Goal: Use online tool/utility: Utilize a website feature to perform a specific function

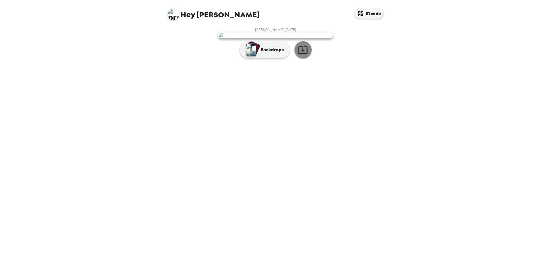
click at [309, 59] on button "button" at bounding box center [302, 49] width 17 height 17
click at [278, 53] on p "Backdrops" at bounding box center [271, 49] width 26 height 7
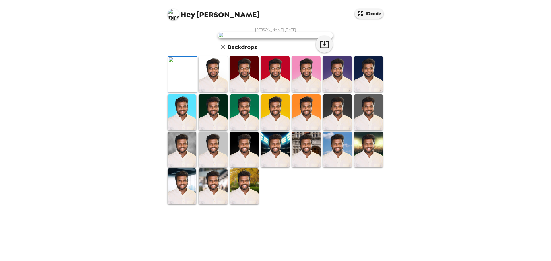
scroll to position [87, 0]
click at [248, 205] on img at bounding box center [244, 187] width 29 height 36
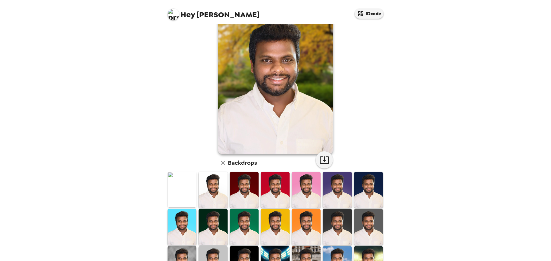
scroll to position [1, 0]
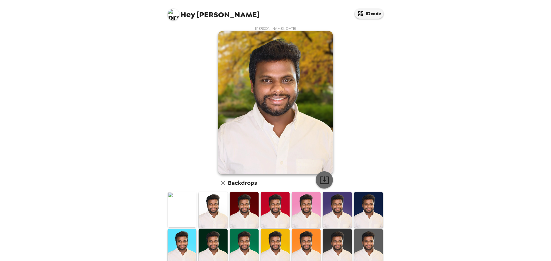
click at [325, 181] on icon "button" at bounding box center [324, 180] width 10 height 10
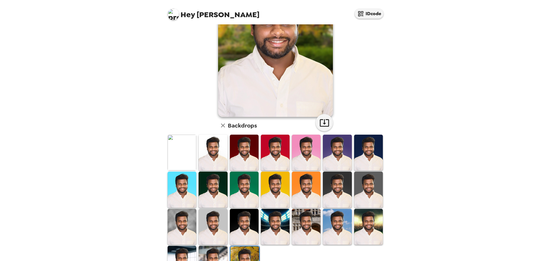
scroll to position [87, 0]
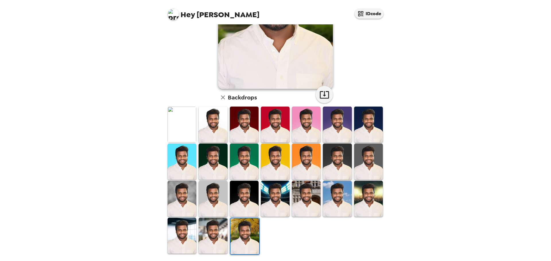
click at [177, 187] on img at bounding box center [182, 199] width 29 height 36
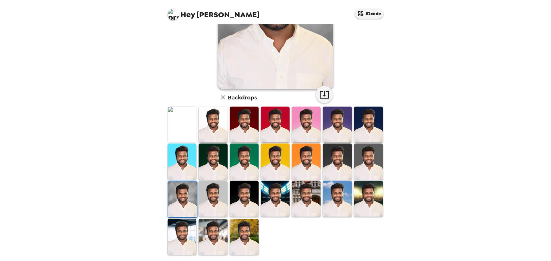
scroll to position [0, 0]
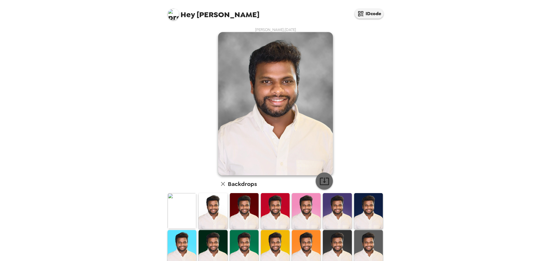
click at [324, 177] on icon "button" at bounding box center [324, 181] width 10 height 10
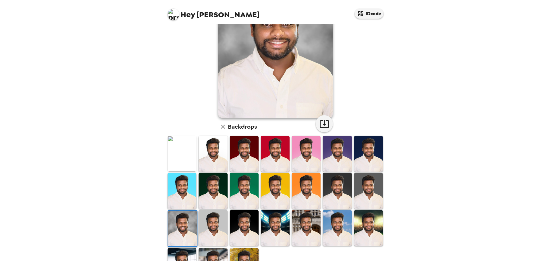
drag, startPoint x: 308, startPoint y: 228, endPoint x: 305, endPoint y: 215, distance: 13.1
click at [308, 228] on img at bounding box center [306, 228] width 29 height 36
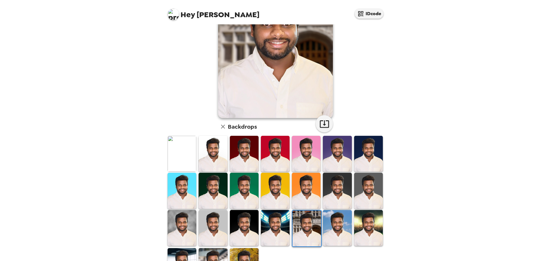
scroll to position [0, 0]
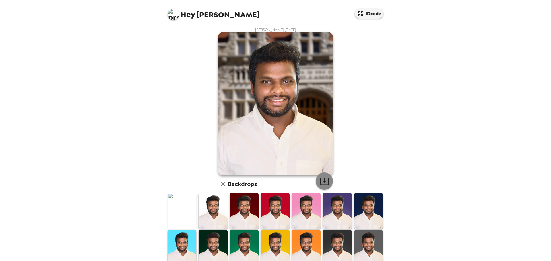
click at [327, 179] on button "button" at bounding box center [324, 181] width 17 height 17
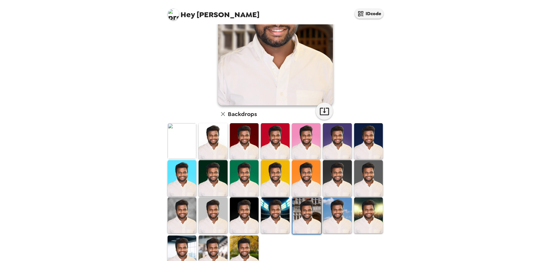
scroll to position [87, 0]
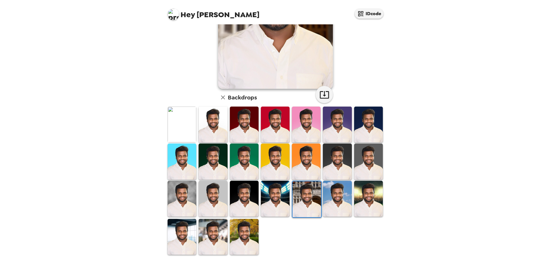
click at [207, 119] on img at bounding box center [213, 125] width 29 height 36
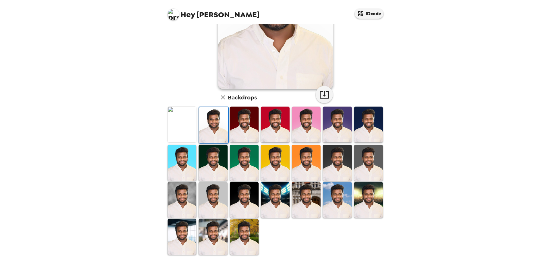
scroll to position [1, 0]
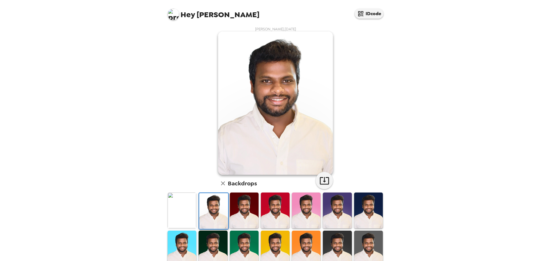
drag, startPoint x: 319, startPoint y: 180, endPoint x: 304, endPoint y: 169, distance: 18.2
click at [319, 180] on icon "button" at bounding box center [324, 181] width 10 height 10
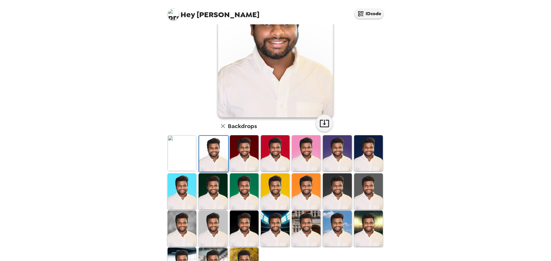
drag, startPoint x: 248, startPoint y: 160, endPoint x: 269, endPoint y: 120, distance: 45.0
click at [248, 160] on img at bounding box center [244, 153] width 29 height 36
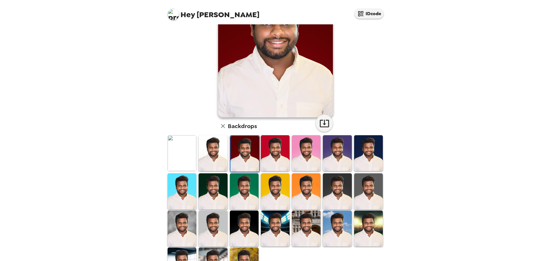
scroll to position [1, 0]
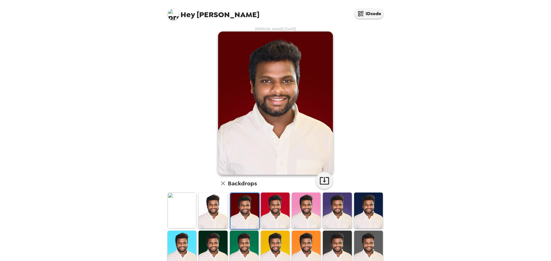
drag, startPoint x: 277, startPoint y: 206, endPoint x: 286, endPoint y: 207, distance: 9.3
click at [277, 206] on img at bounding box center [275, 211] width 29 height 36
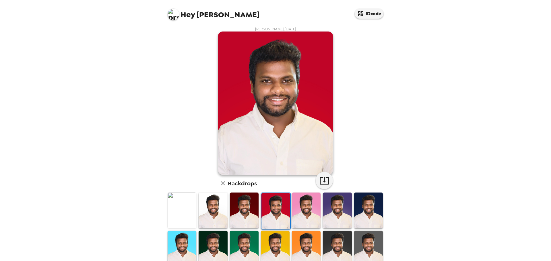
click at [308, 206] on img at bounding box center [306, 211] width 29 height 36
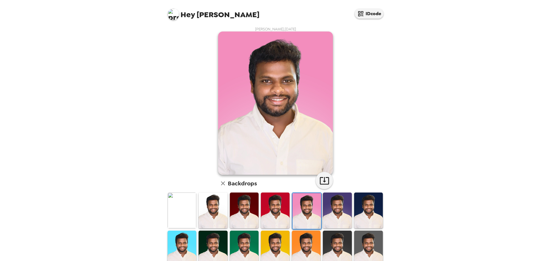
click at [326, 208] on img at bounding box center [337, 211] width 29 height 36
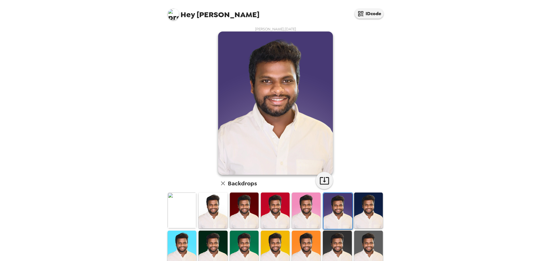
click at [354, 207] on img at bounding box center [368, 211] width 29 height 36
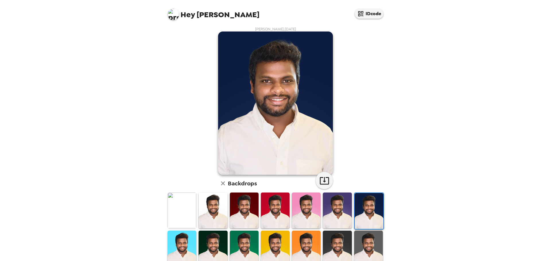
scroll to position [87, 0]
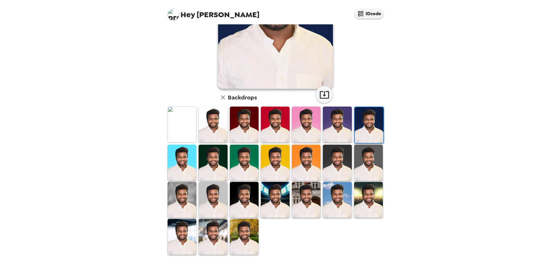
click at [182, 156] on img at bounding box center [182, 163] width 29 height 36
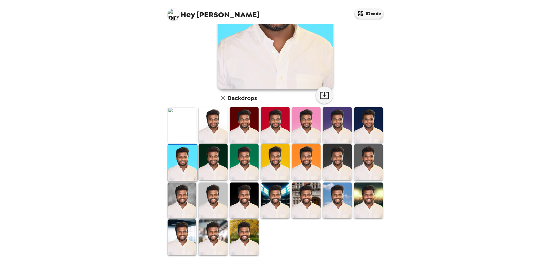
click at [215, 164] on img at bounding box center [213, 162] width 29 height 36
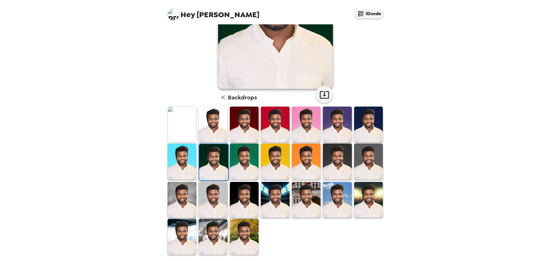
click at [250, 160] on img at bounding box center [244, 162] width 29 height 36
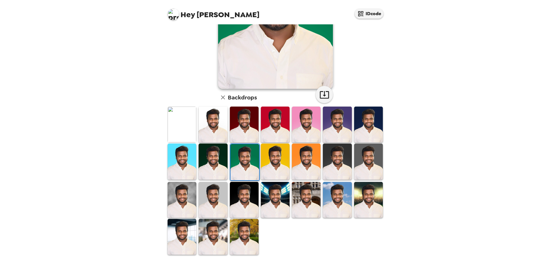
click at [308, 161] on img at bounding box center [306, 162] width 29 height 36
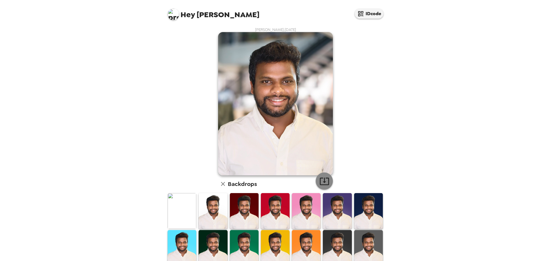
drag, startPoint x: 326, startPoint y: 182, endPoint x: 329, endPoint y: 179, distance: 4.7
click at [326, 182] on icon "button" at bounding box center [324, 181] width 9 height 7
